Goal: Information Seeking & Learning: Learn about a topic

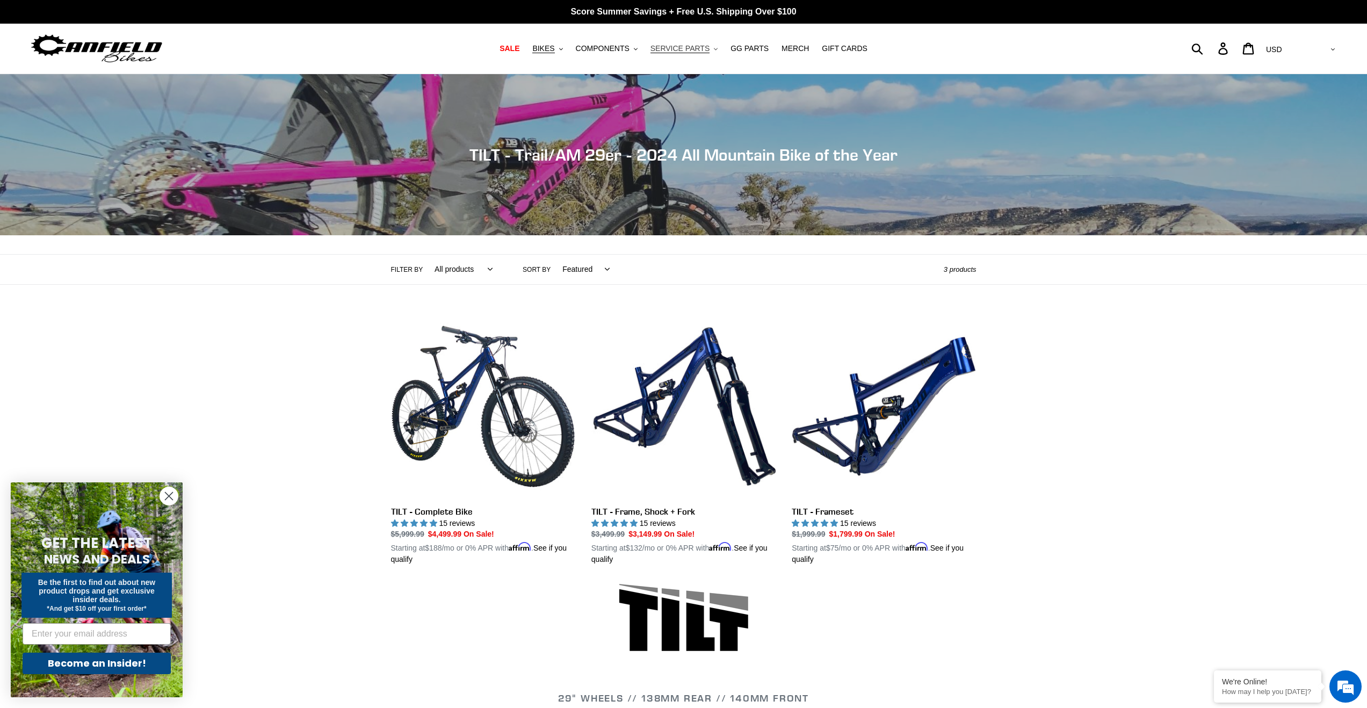
click at [714, 49] on icon ".cls-1{fill:#231f20}" at bounding box center [716, 49] width 4 height 4
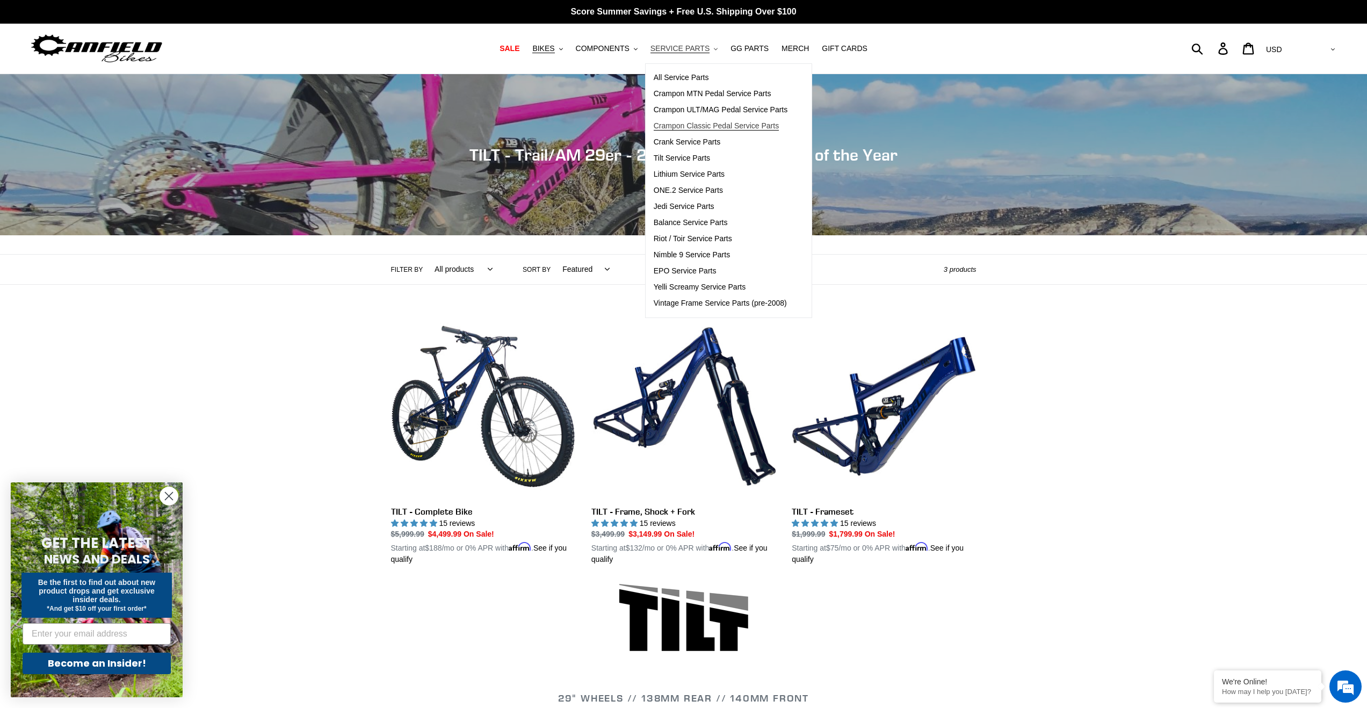
scroll to position [1, 0]
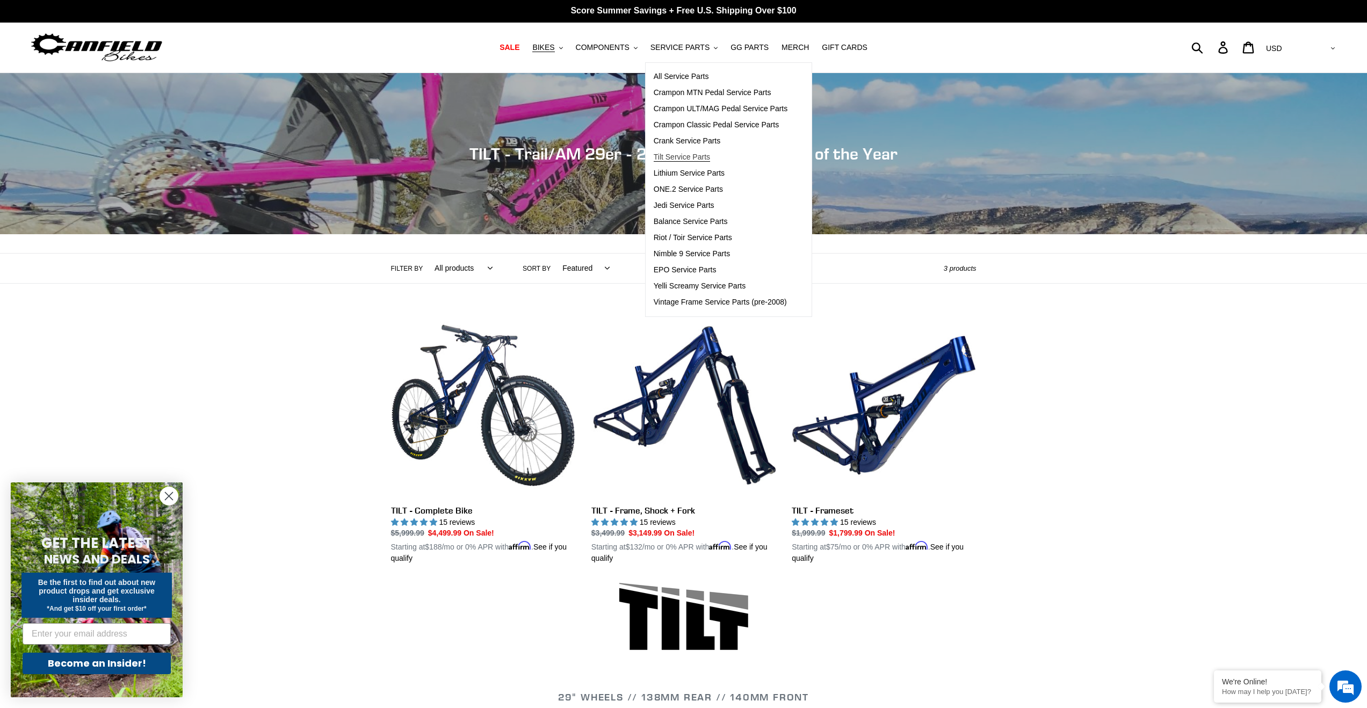
click at [691, 158] on span "Tilt Service Parts" at bounding box center [682, 157] width 56 height 9
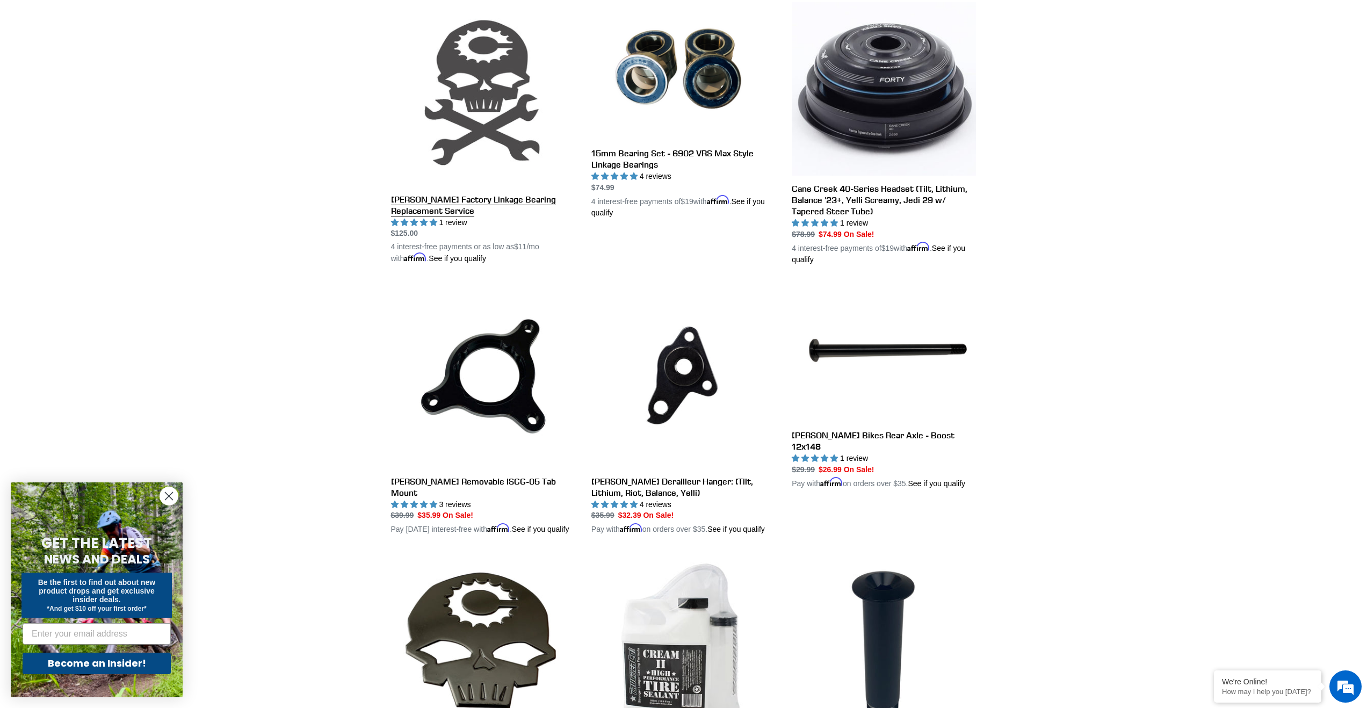
scroll to position [317, 0]
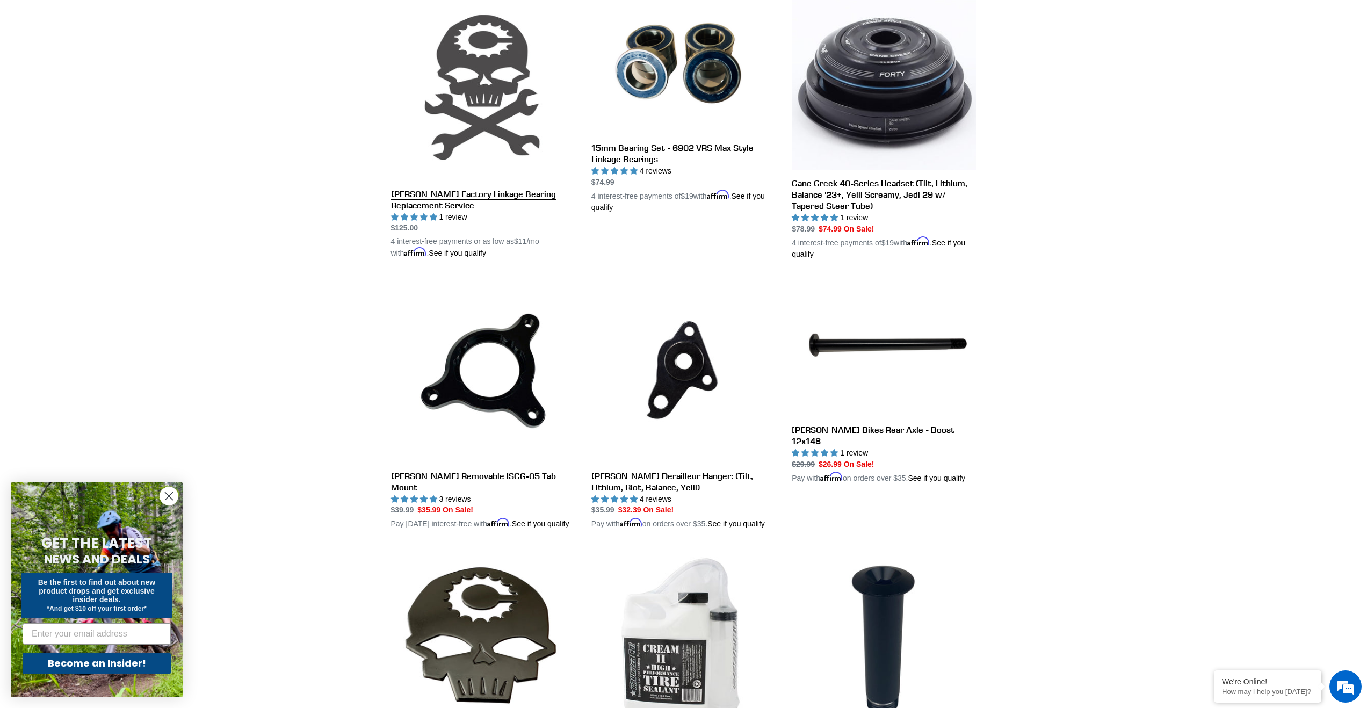
click at [480, 193] on link "Canfield Factory Linkage Bearing Replacement Service" at bounding box center [483, 128] width 184 height 263
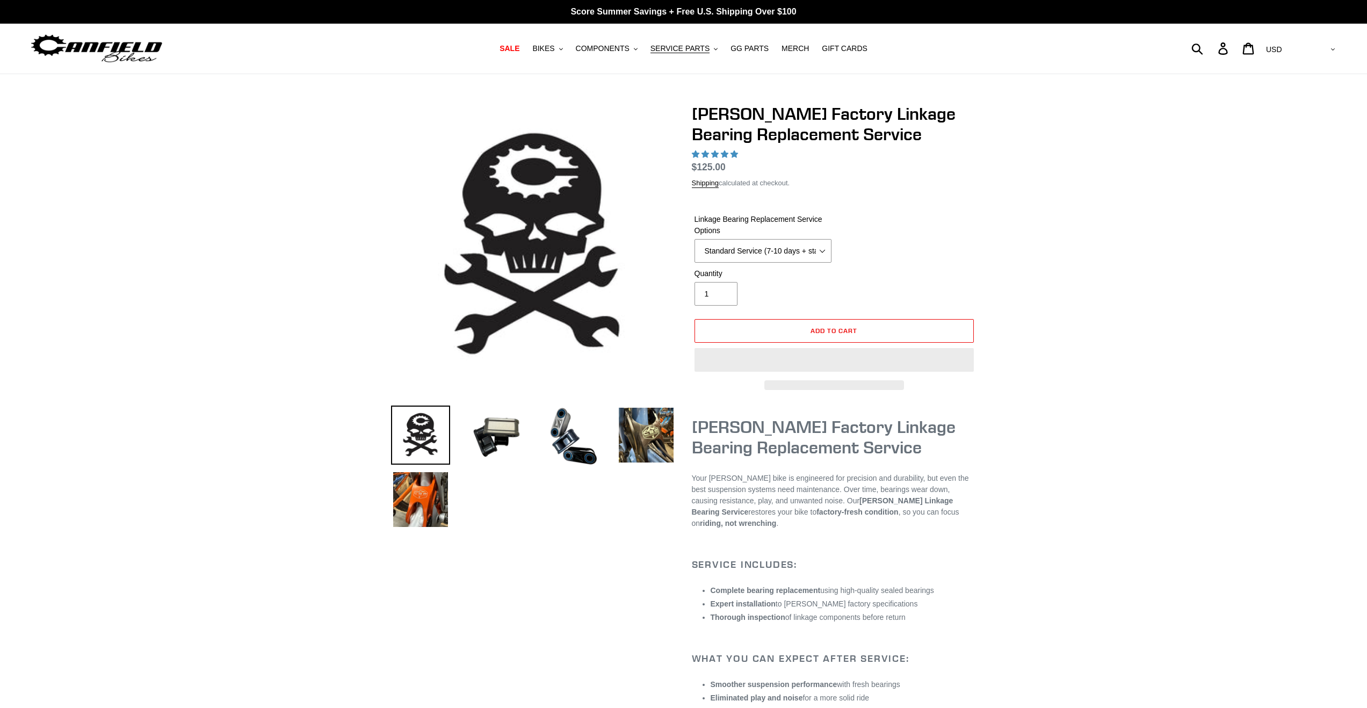
select select "highest-rating"
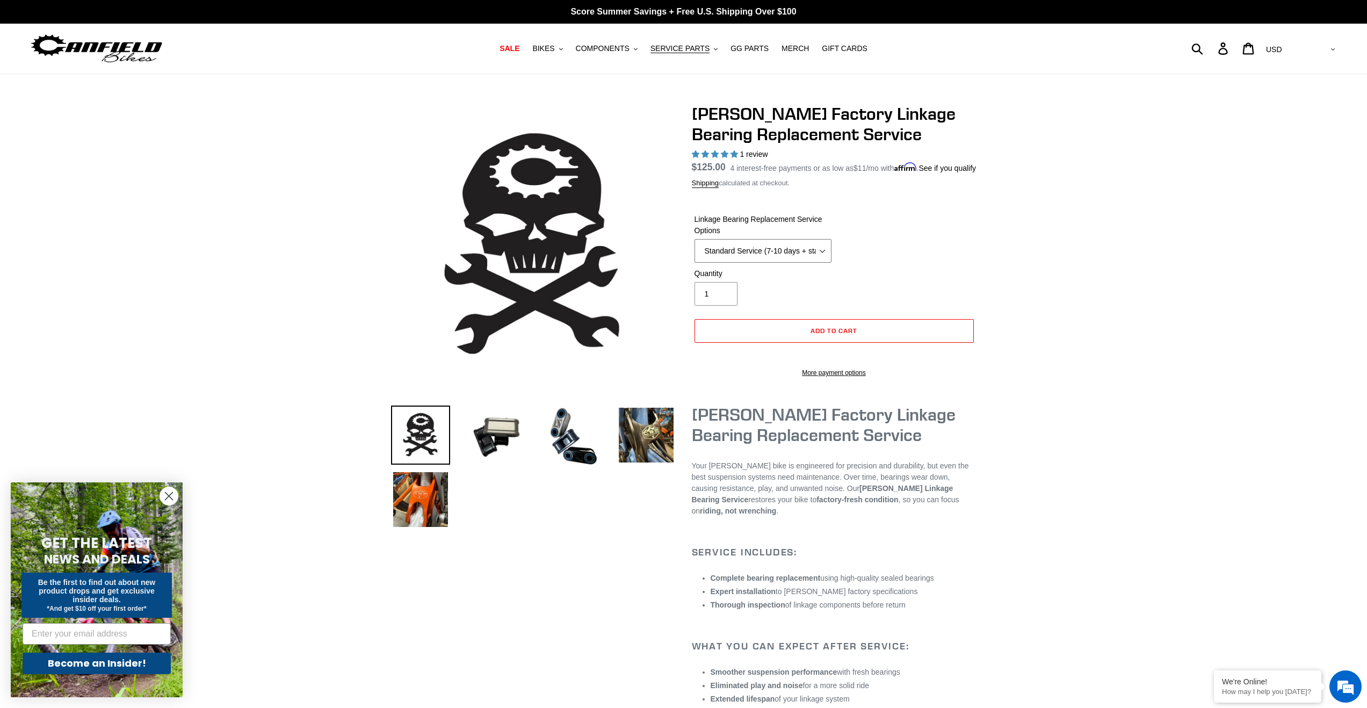
click at [742, 259] on select "Standard Service (7-10 days + standard shipping) Priority Service (5-7 days + p…" at bounding box center [762, 251] width 137 height 24
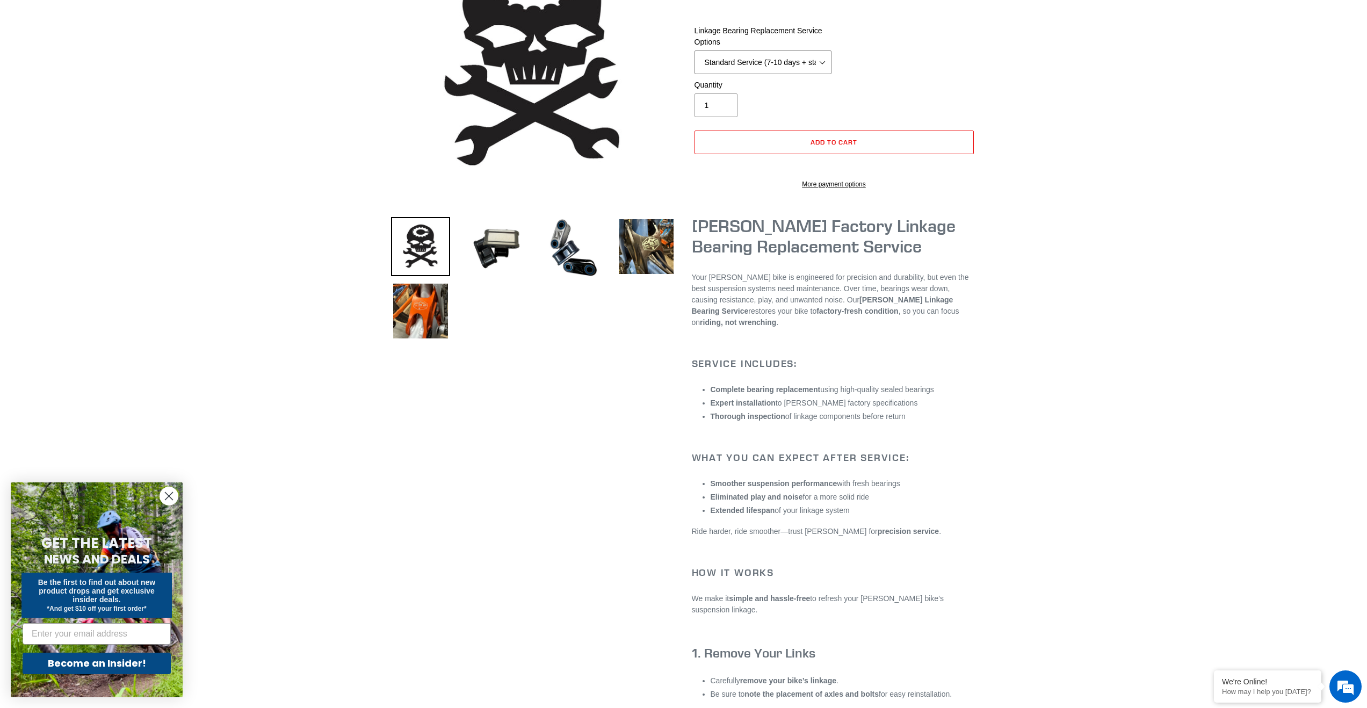
scroll to position [168, 0]
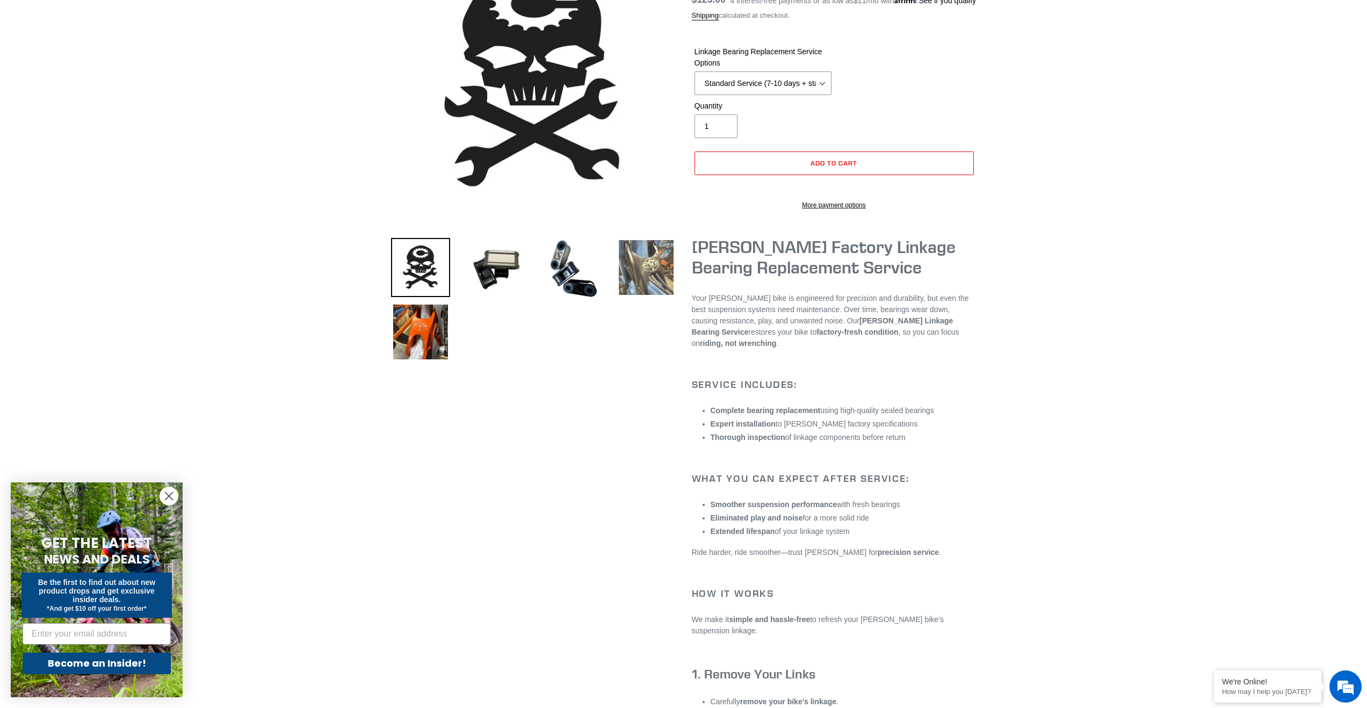
click at [654, 274] on img at bounding box center [646, 267] width 59 height 59
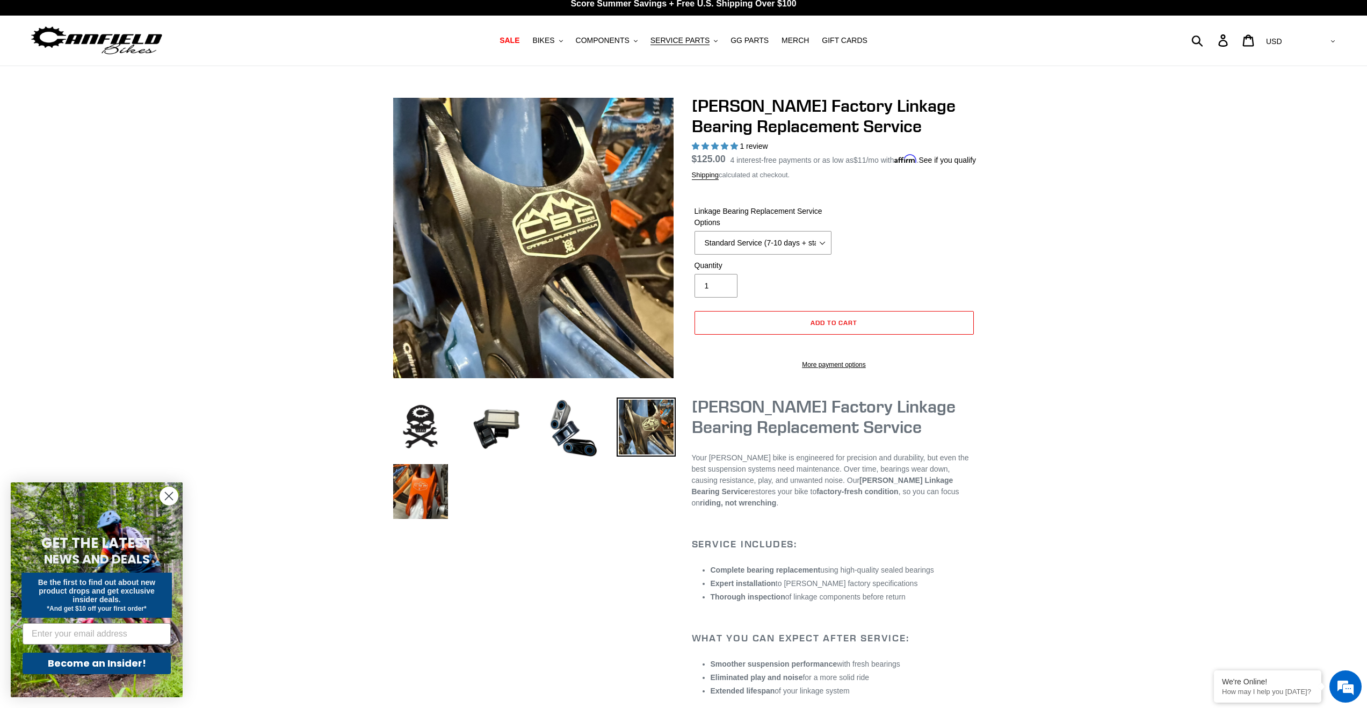
scroll to position [8, 0]
click at [794, 260] on div "Linkage Bearing Replacement Service Options Standard Service (7-10 days + stand…" at bounding box center [834, 233] width 285 height 54
click at [795, 255] on select "Standard Service (7-10 days + standard shipping) Priority Service (5-7 days + p…" at bounding box center [762, 243] width 137 height 24
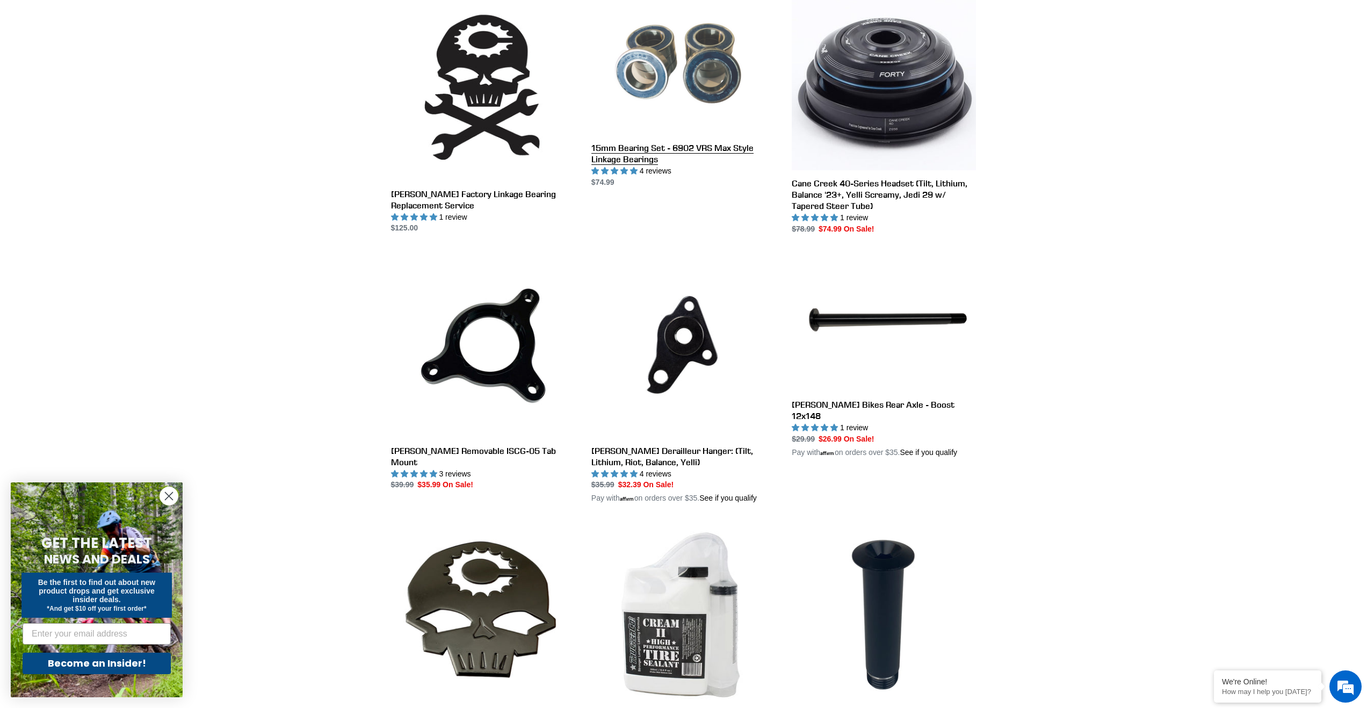
click at [675, 109] on link "15mm Bearing Set - 6902 VRS Max Style Linkage Bearings" at bounding box center [683, 92] width 184 height 191
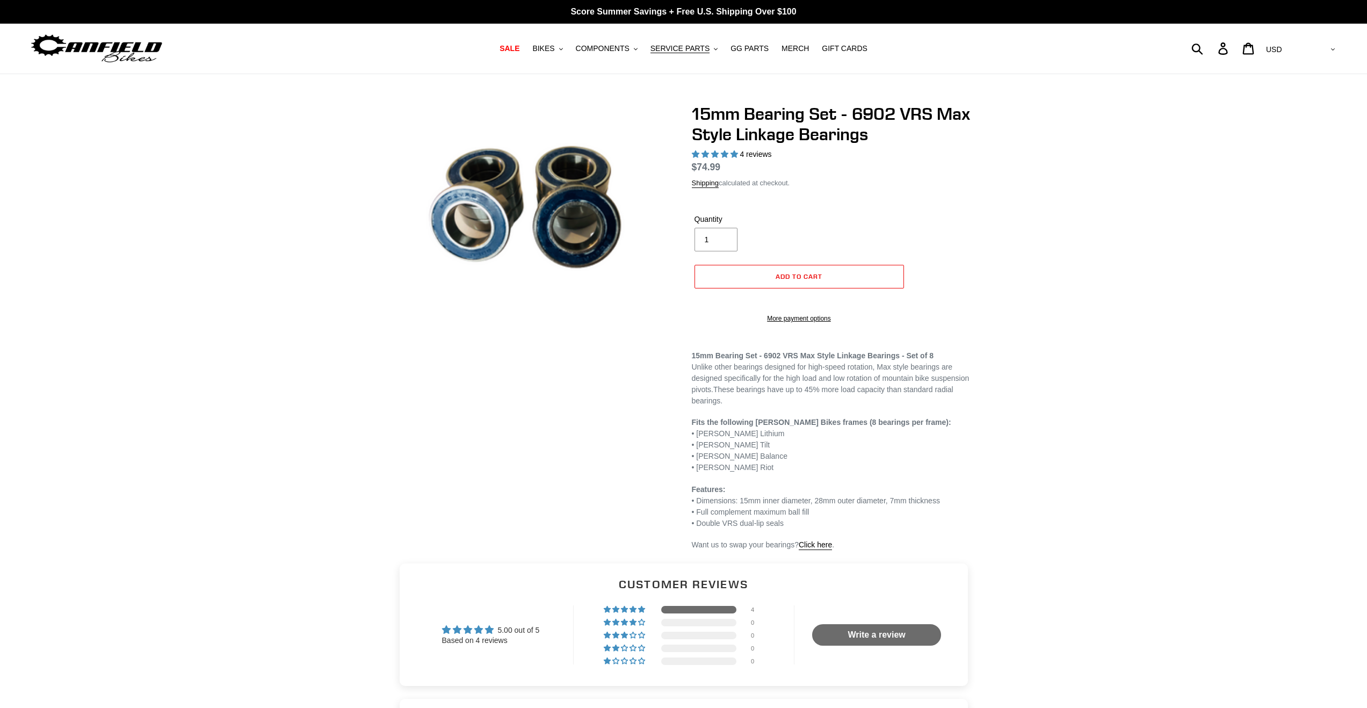
select select "highest-rating"
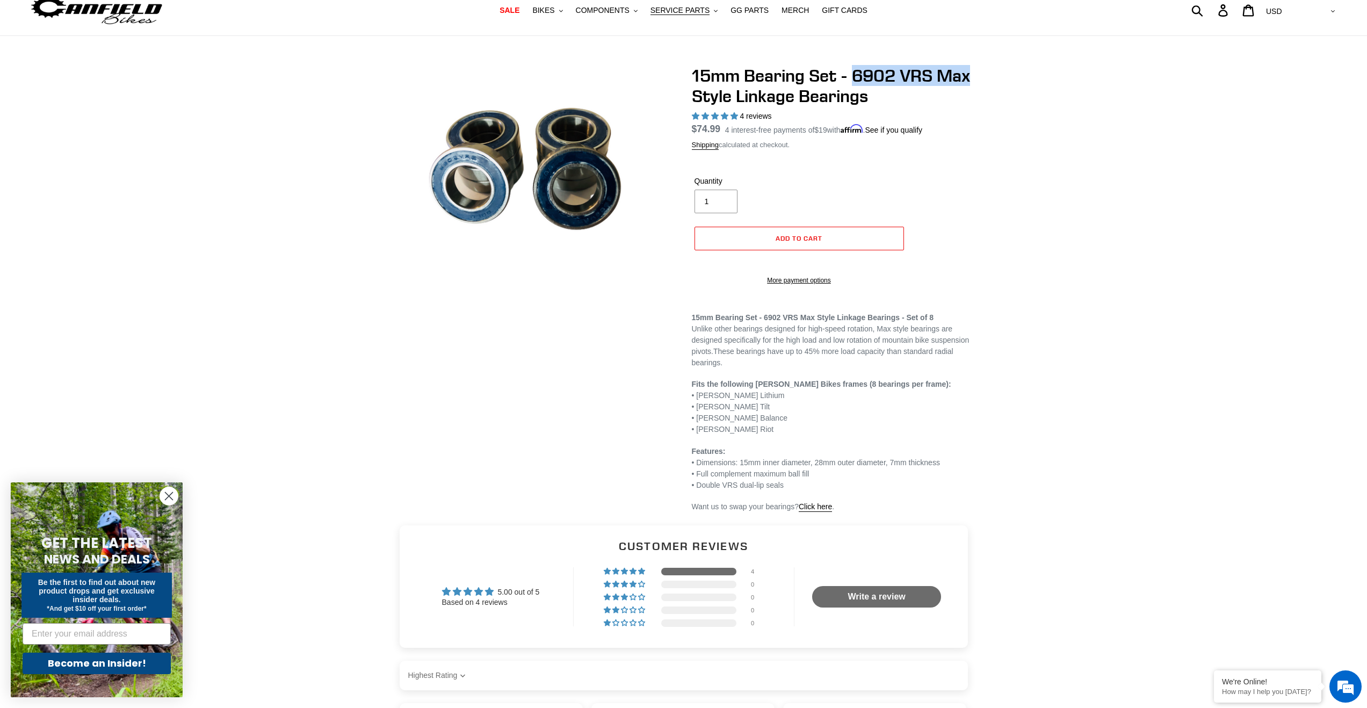
drag, startPoint x: 974, startPoint y: 79, endPoint x: 853, endPoint y: 82, distance: 121.4
click at [853, 82] on h1 "15mm Bearing Set - 6902 VRS Max Style Linkage Bearings" at bounding box center [834, 86] width 285 height 41
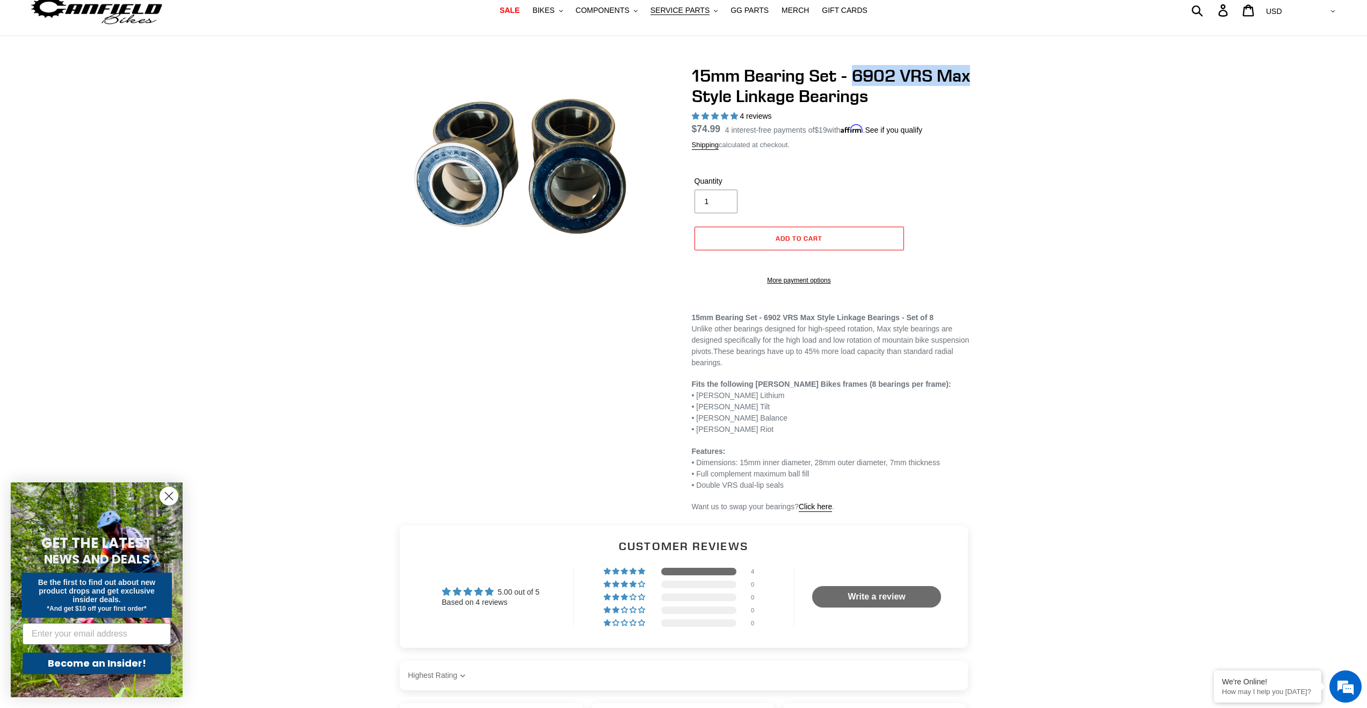
scroll to position [40, 0]
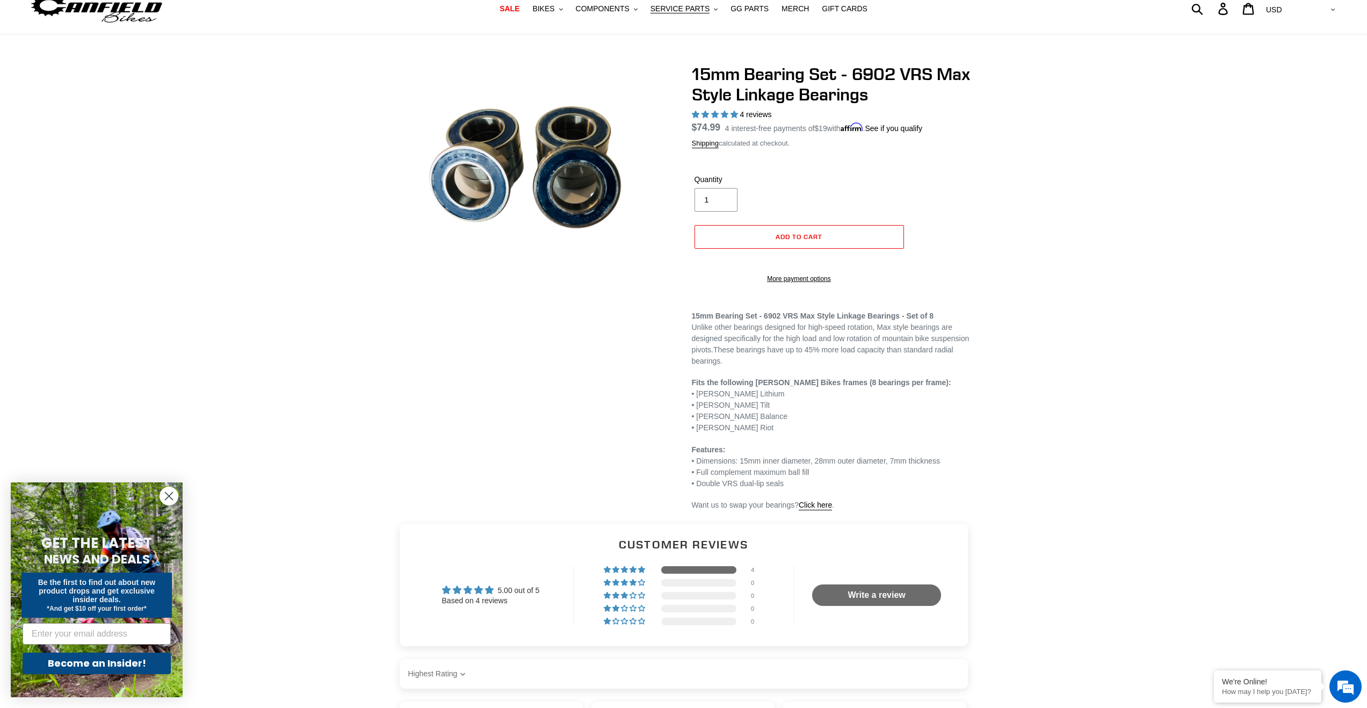
click at [750, 114] on span "4 reviews" at bounding box center [756, 114] width 32 height 9
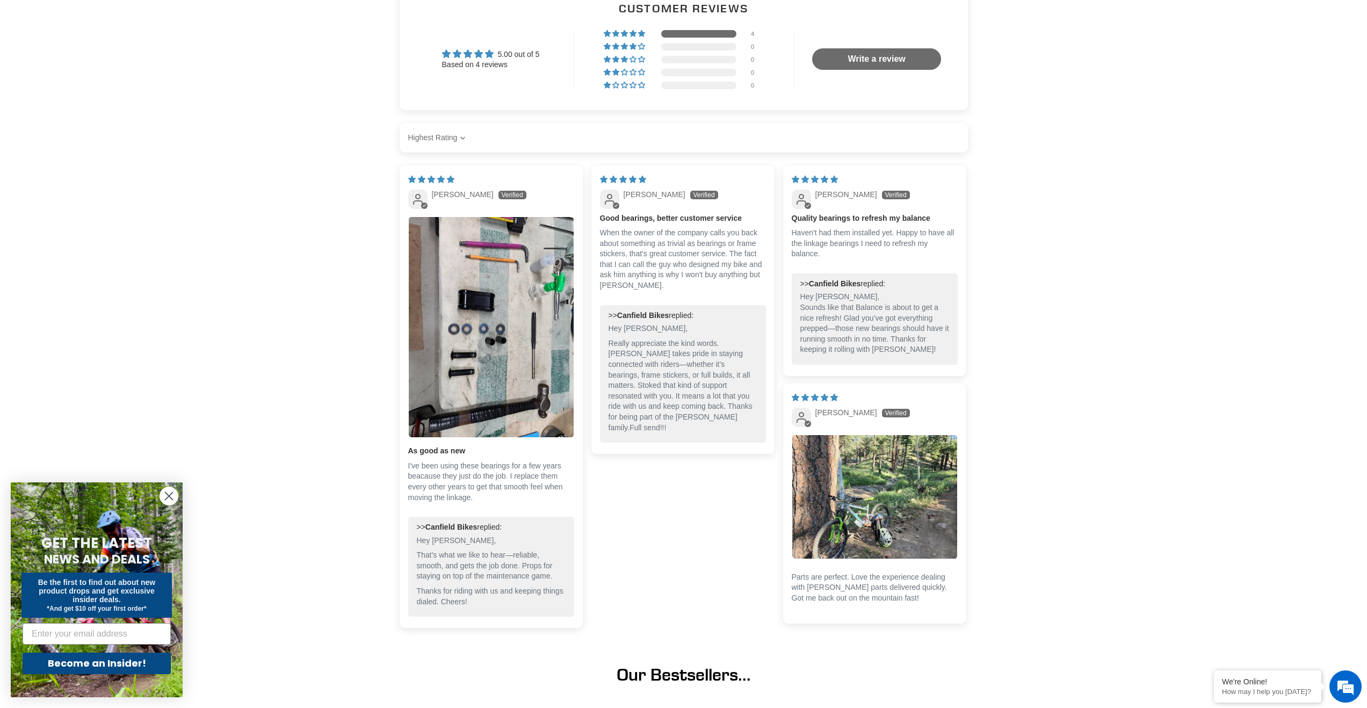
scroll to position [590, 0]
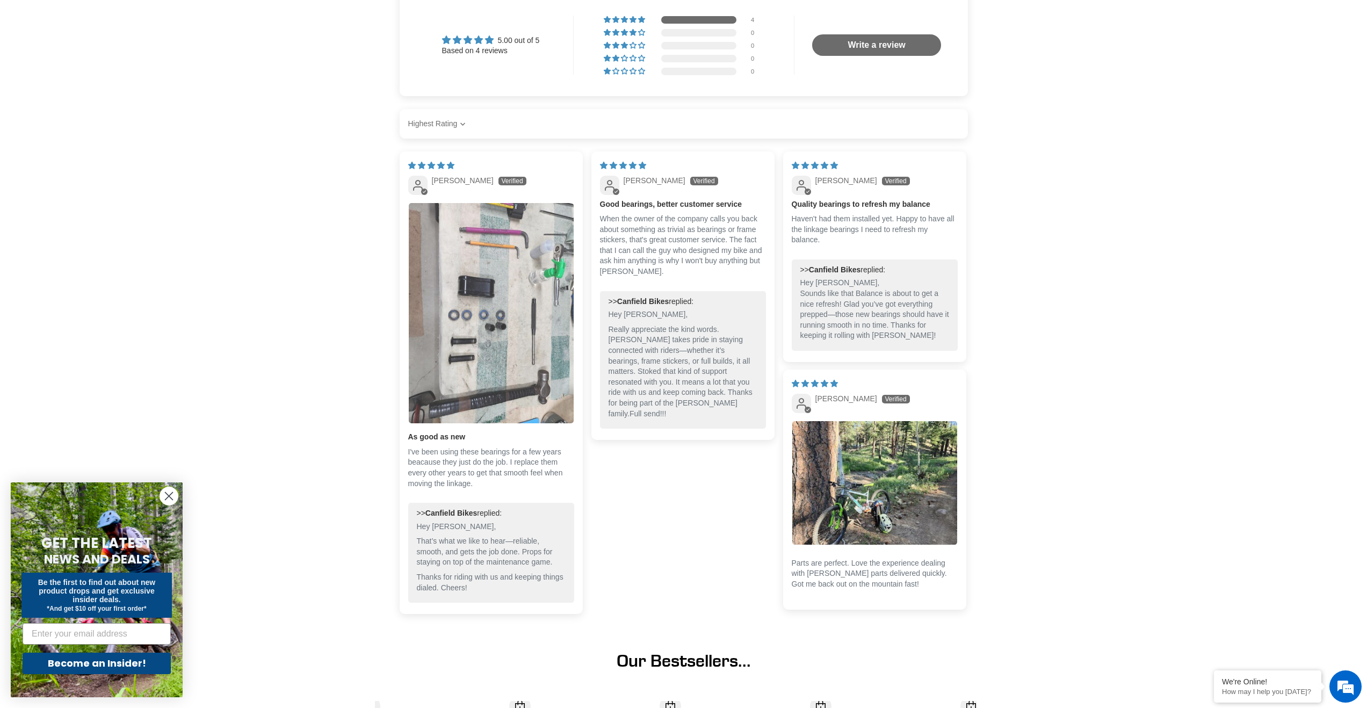
click at [467, 283] on img "Link to user picture 1" at bounding box center [491, 313] width 165 height 220
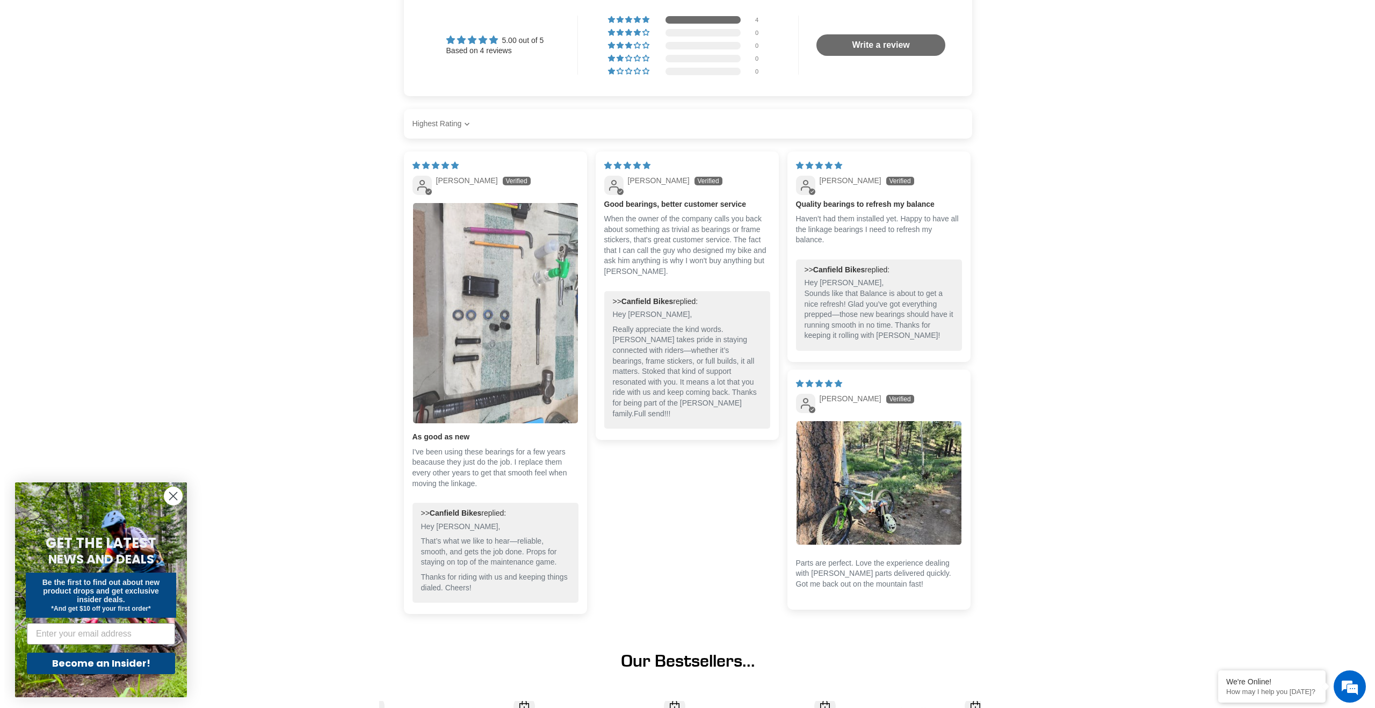
scroll to position [0, 0]
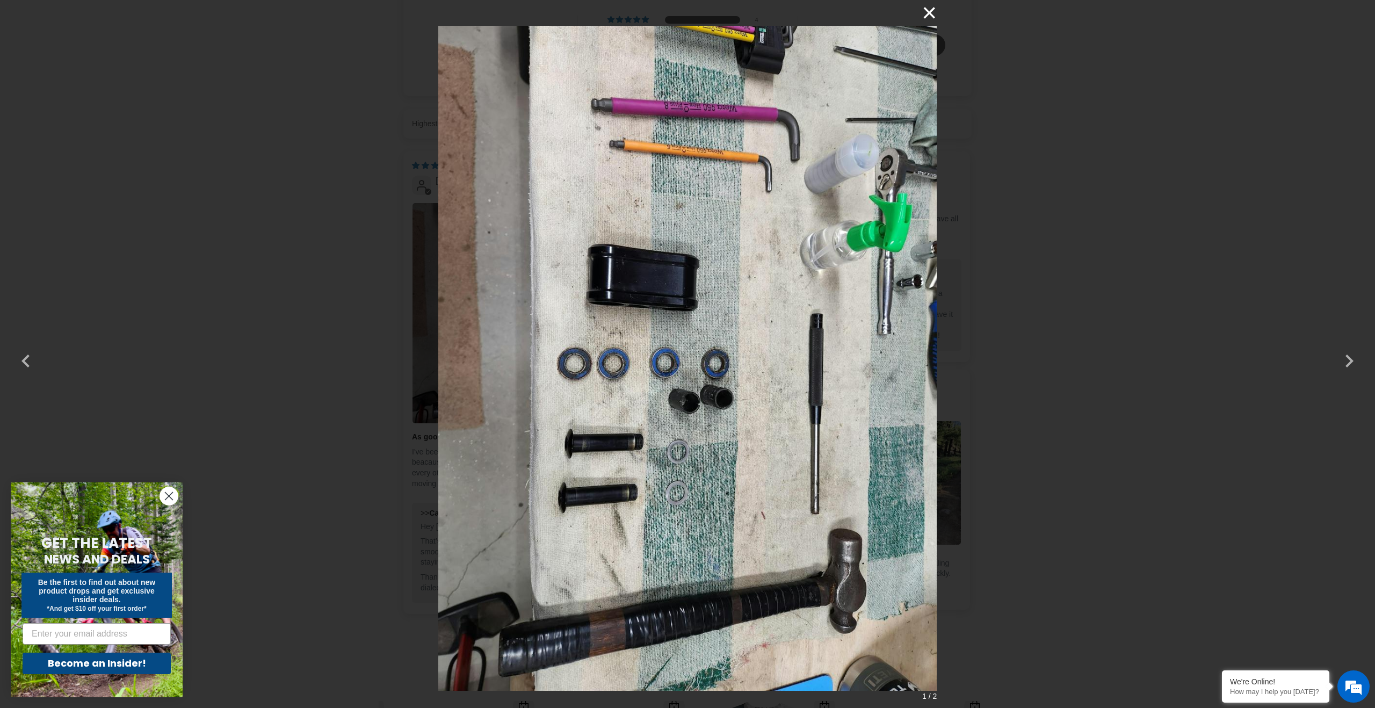
click at [932, 11] on button "×" at bounding box center [924, 13] width 26 height 26
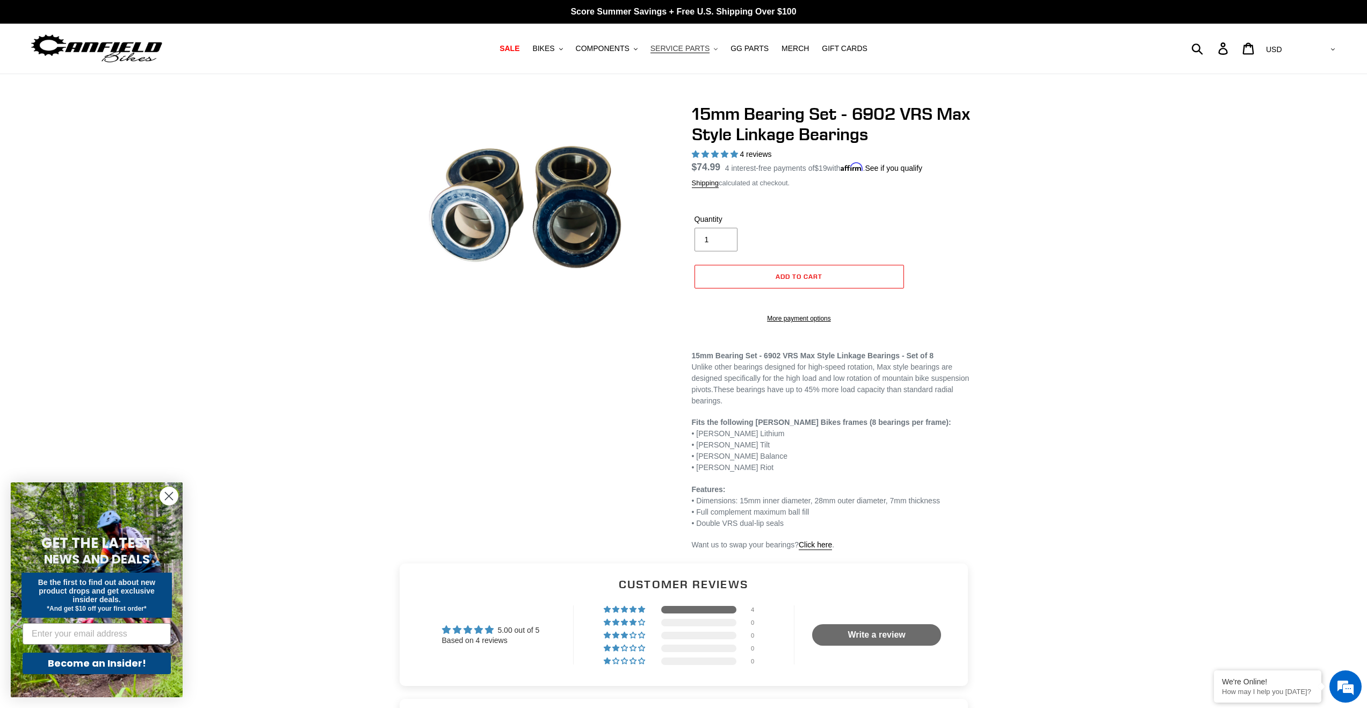
click at [687, 47] on span "SERVICE PARTS" at bounding box center [679, 48] width 59 height 9
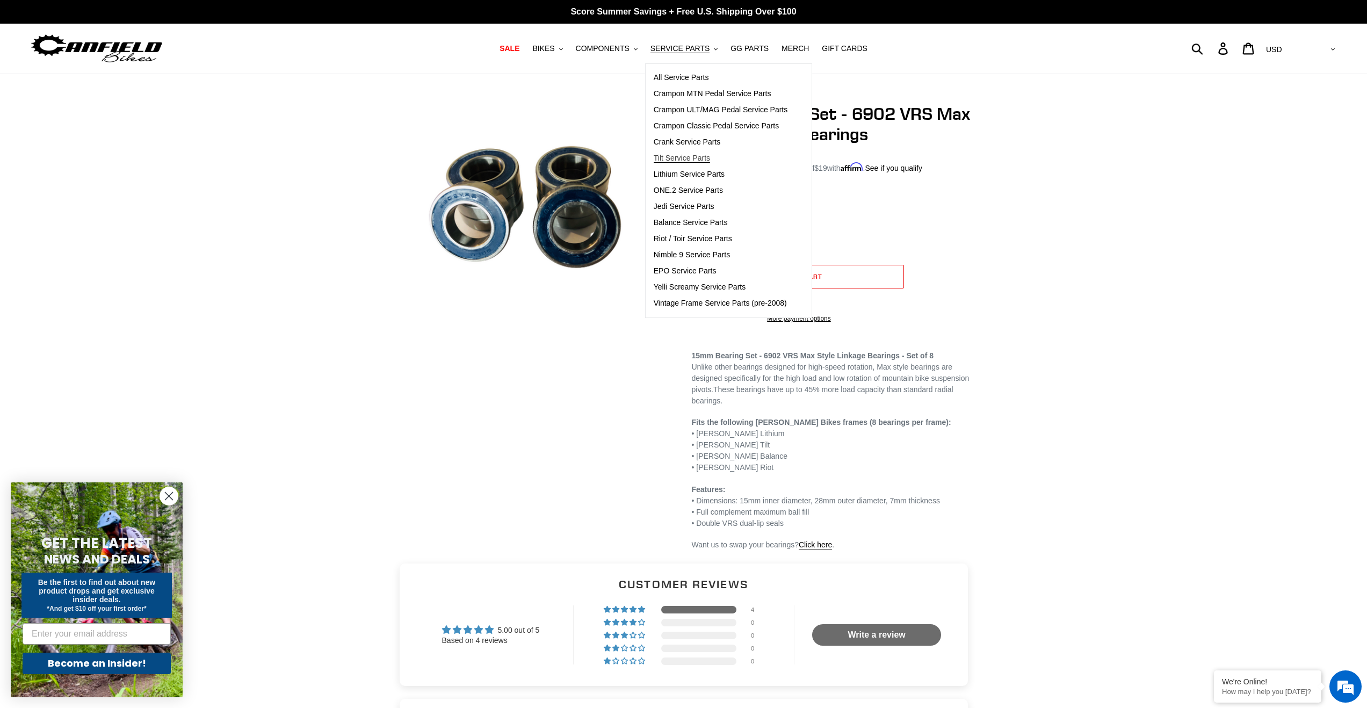
click at [681, 158] on span "Tilt Service Parts" at bounding box center [682, 158] width 56 height 9
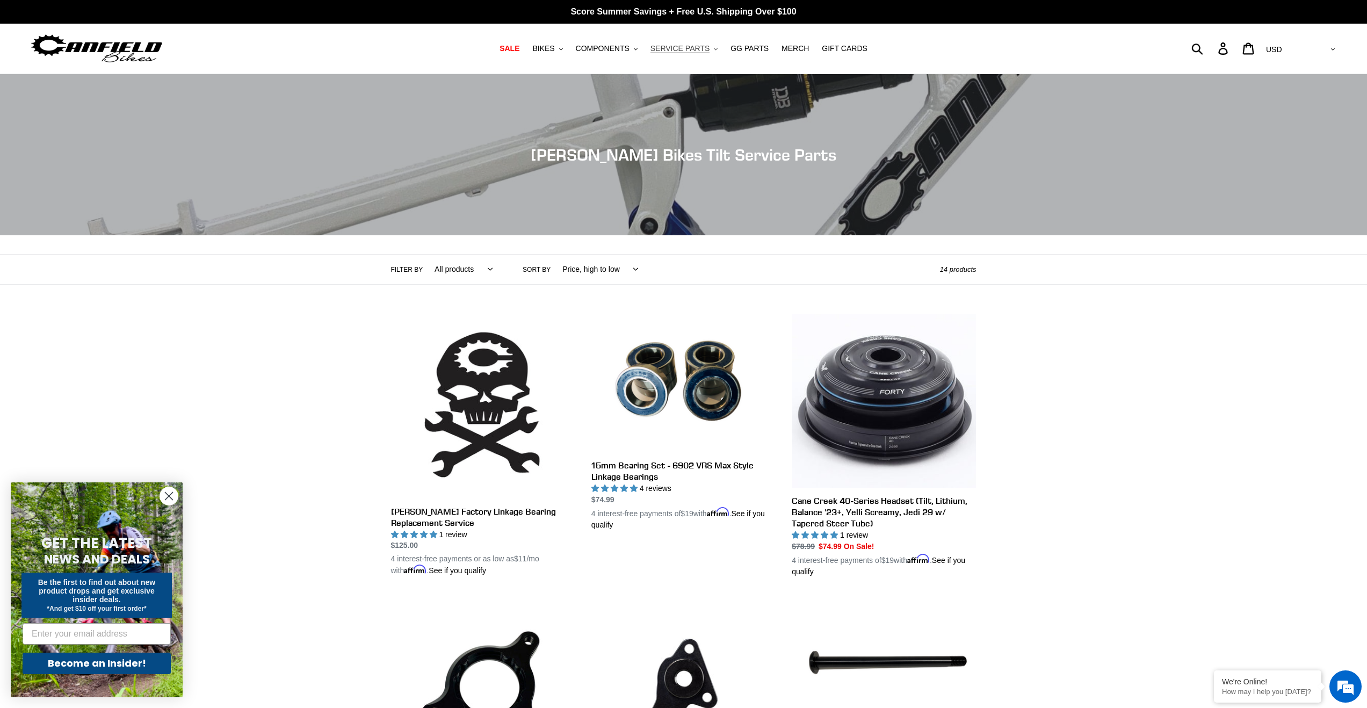
click at [685, 48] on span "SERVICE PARTS" at bounding box center [679, 48] width 59 height 9
click at [632, 48] on button "COMPONENTS .cls-1{fill:#231f20}" at bounding box center [606, 48] width 73 height 15
